Goal: Task Accomplishment & Management: Manage account settings

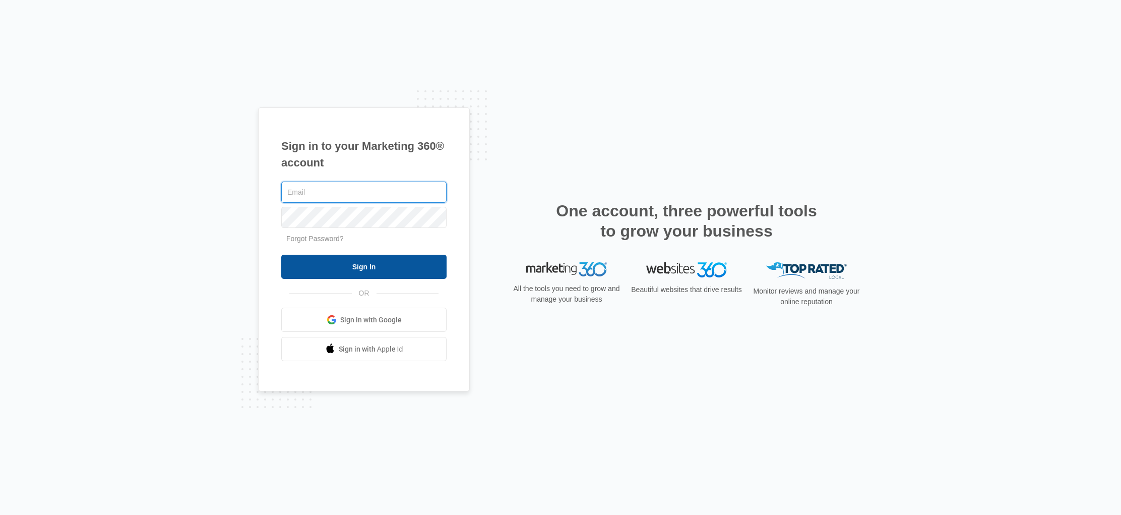
type input "[EMAIL_ADDRESS][DOMAIN_NAME]"
click at [330, 265] on input "Sign In" at bounding box center [363, 266] width 165 height 24
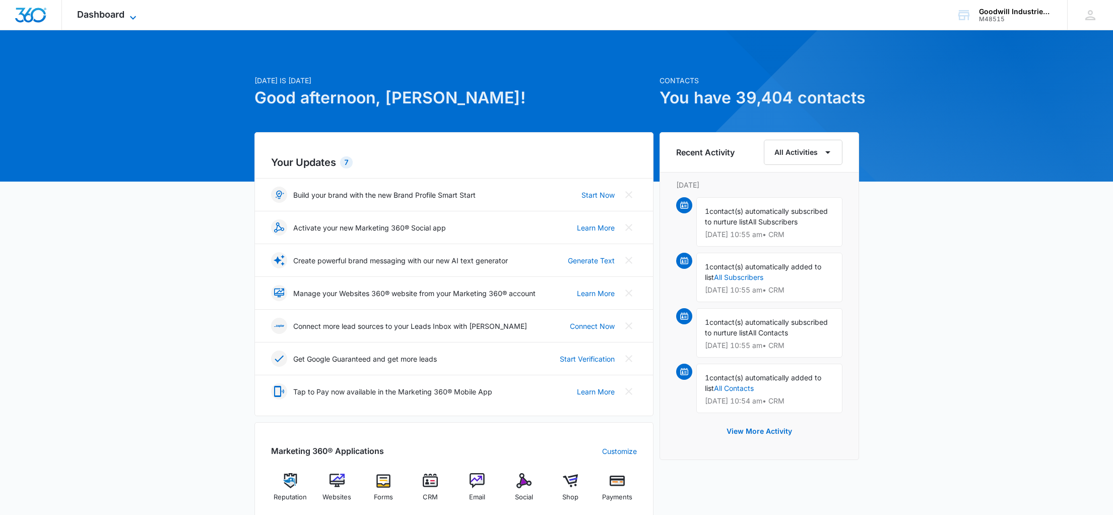
click at [115, 12] on span "Dashboard" at bounding box center [100, 14] width 47 height 11
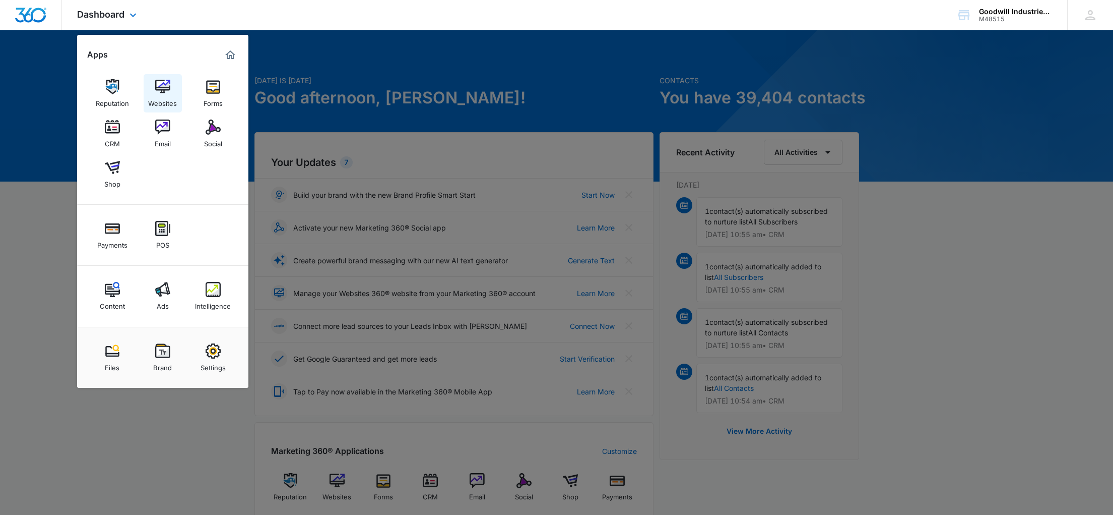
click at [161, 87] on img at bounding box center [162, 86] width 15 height 15
